Goal: Navigation & Orientation: Find specific page/section

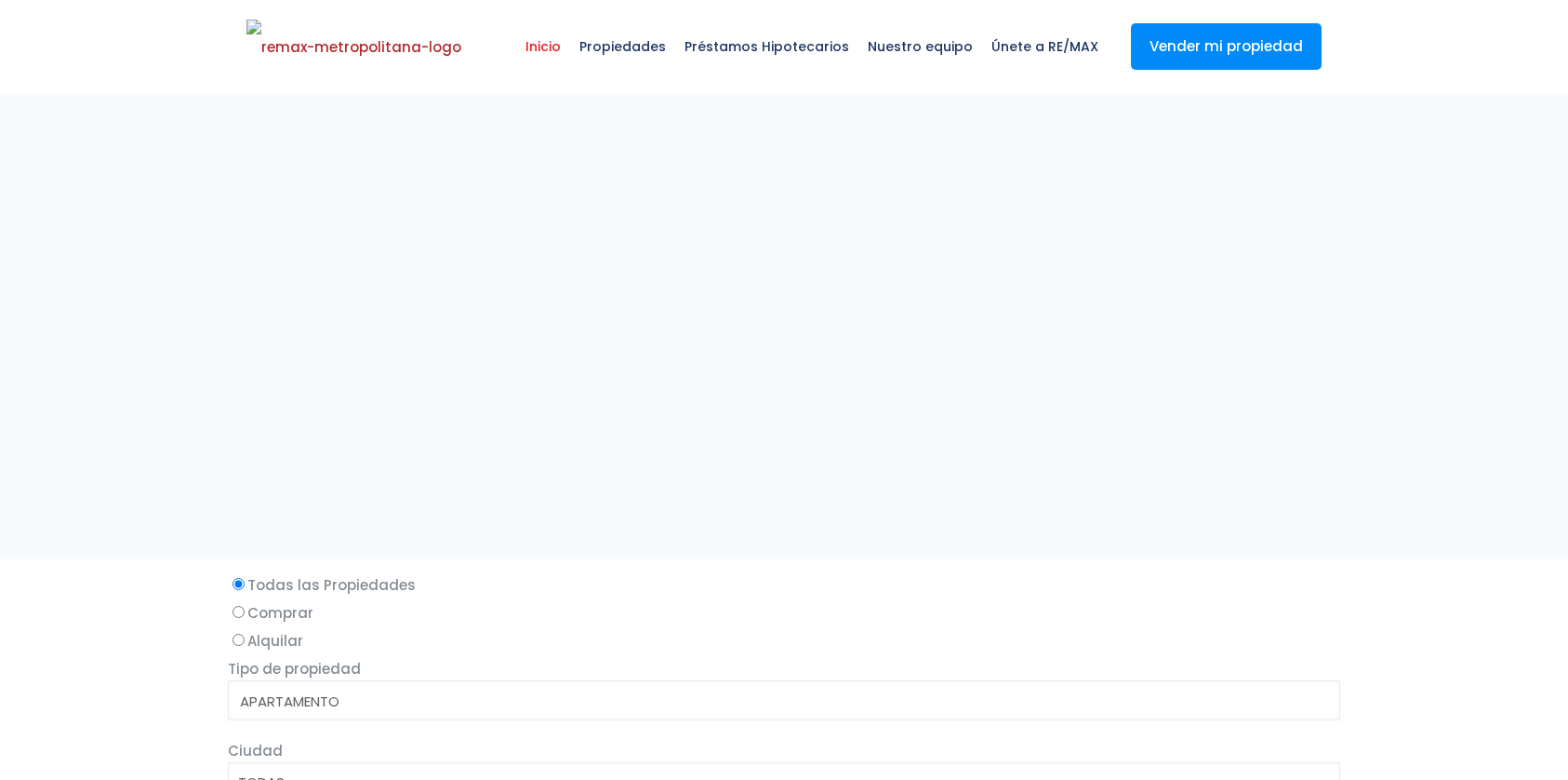
select select
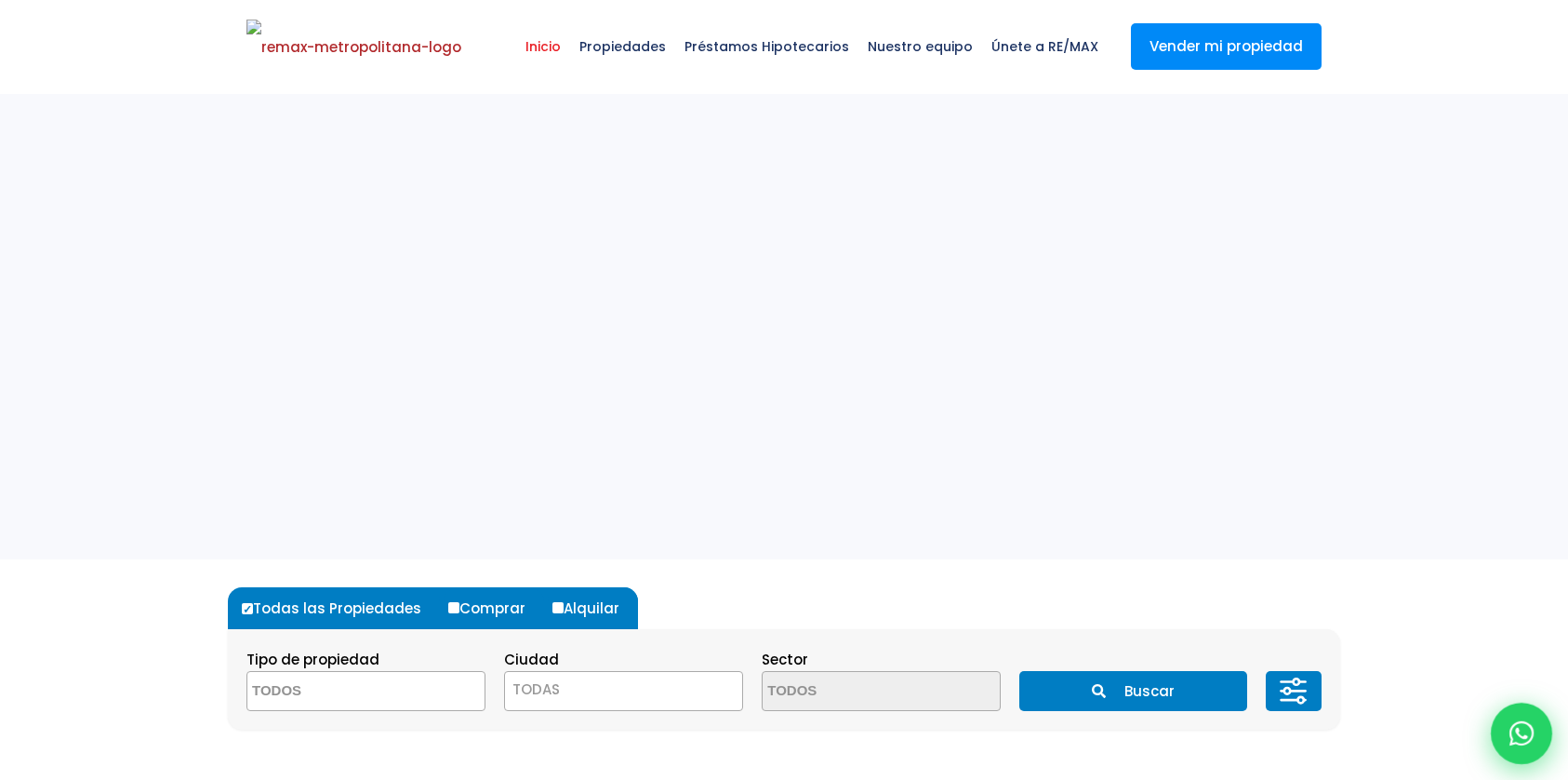
click at [1547, 742] on div at bounding box center [1521, 733] width 62 height 62
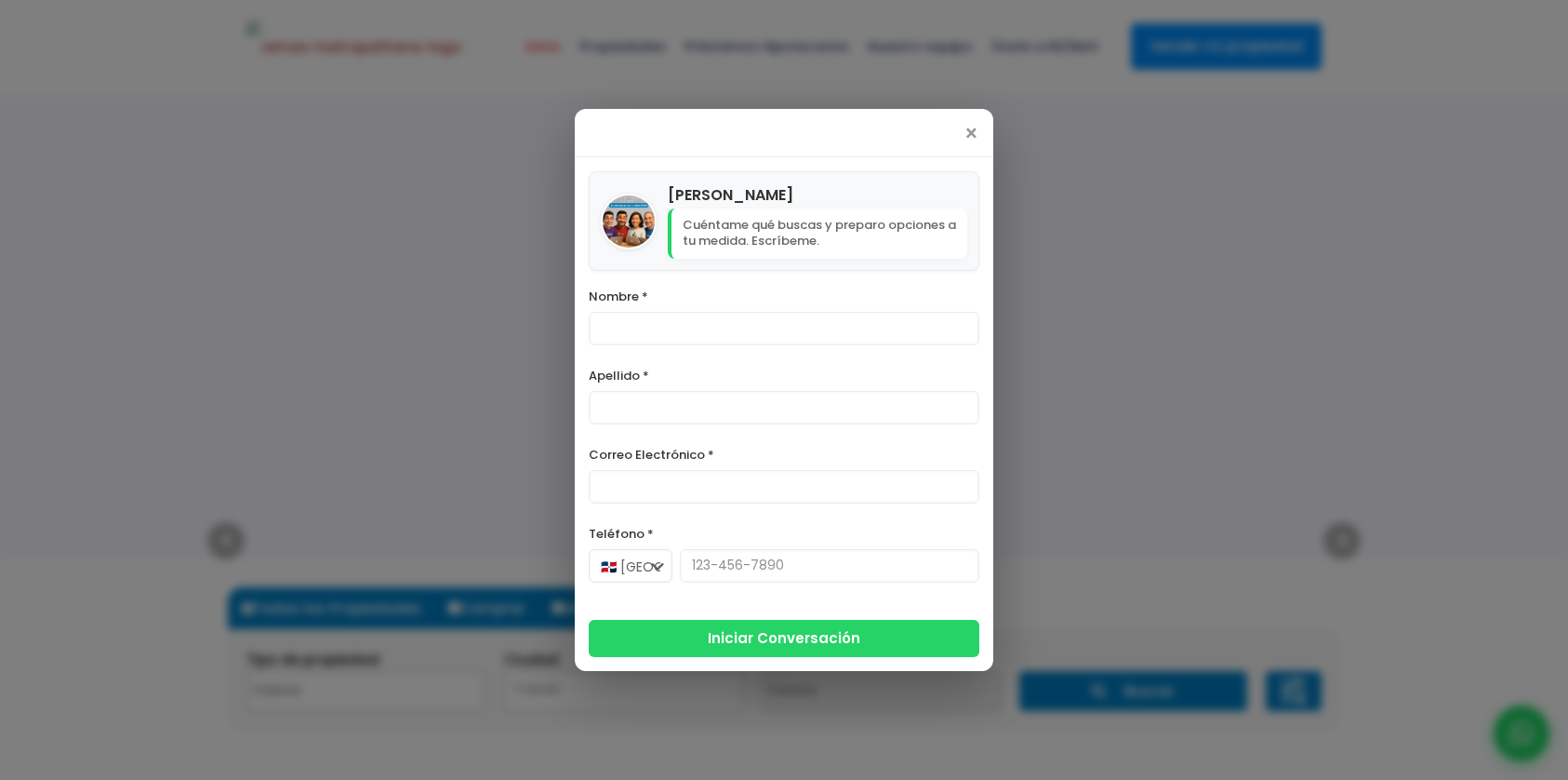
click at [973, 137] on div "×" at bounding box center [784, 132] width 418 height 49
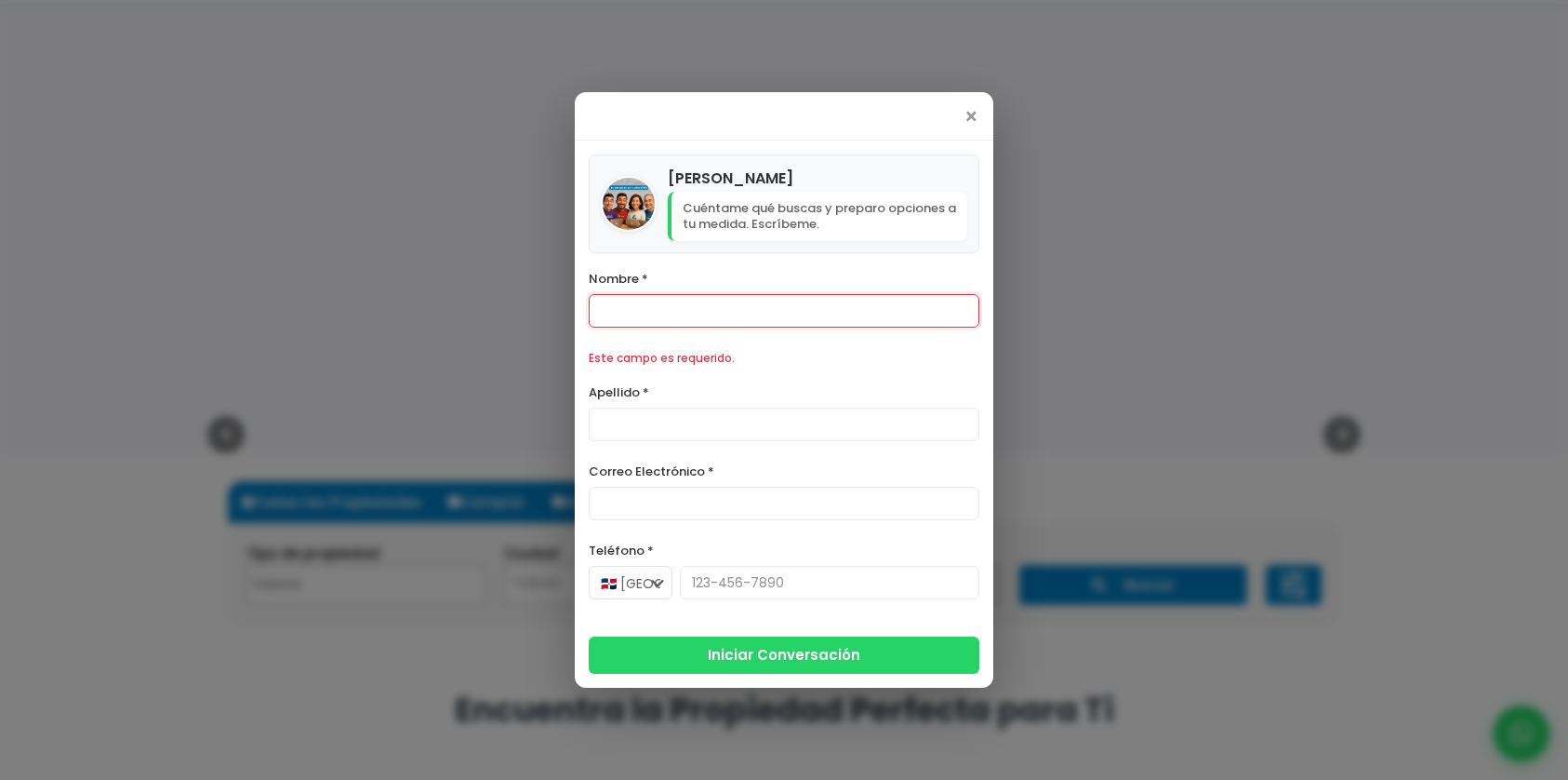
scroll to position [201, 0]
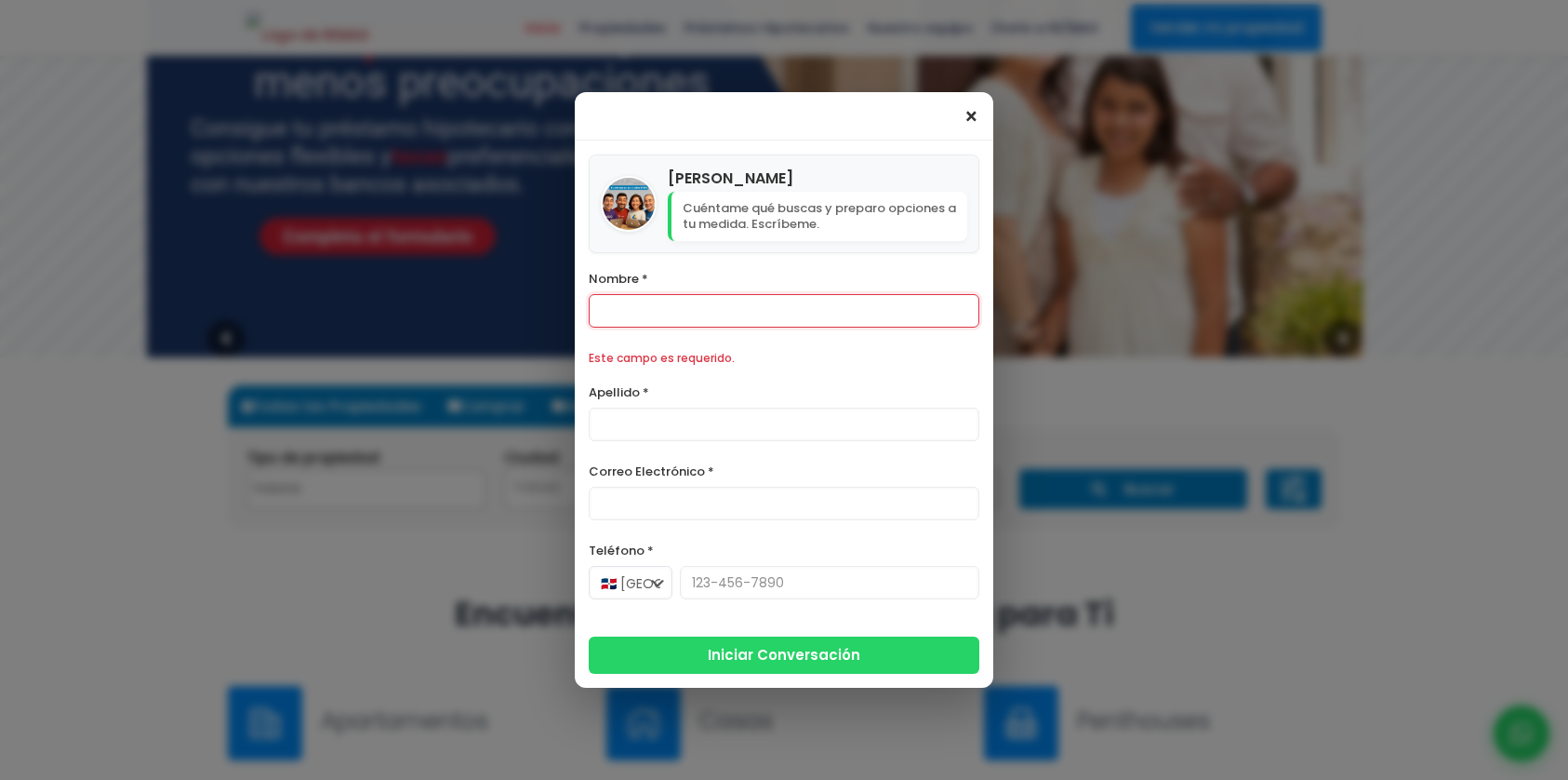
click at [972, 124] on span "×" at bounding box center [972, 117] width 16 height 22
